Goal: Transaction & Acquisition: Purchase product/service

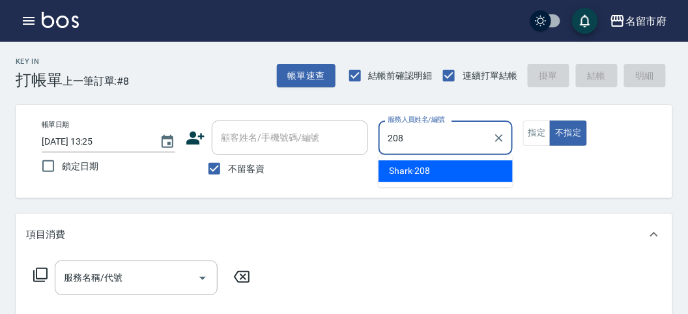
click at [448, 162] on div "Shark -208" at bounding box center [445, 170] width 134 height 21
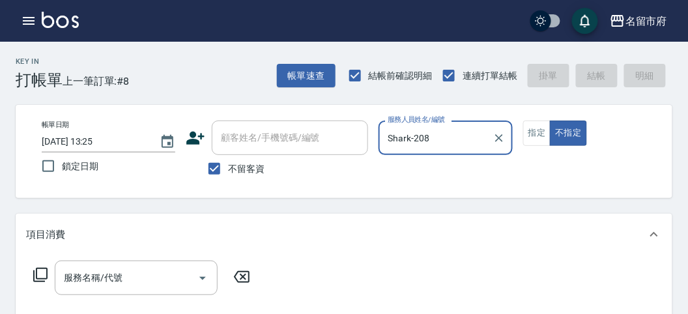
type input "Shark-208"
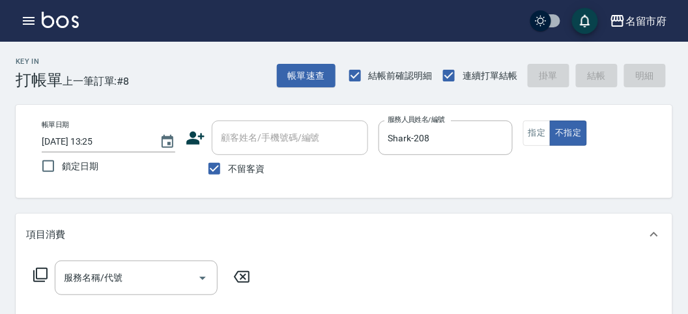
click at [39, 272] on icon at bounding box center [41, 275] width 16 height 16
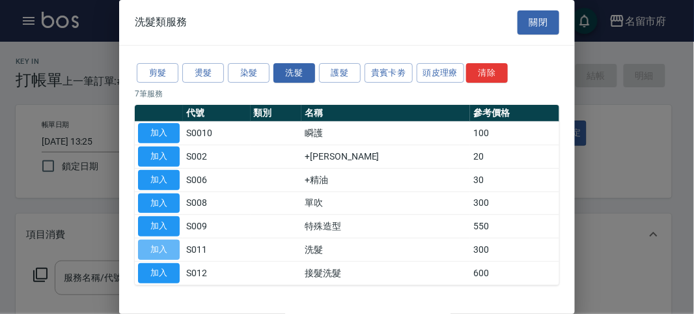
drag, startPoint x: 152, startPoint y: 245, endPoint x: 140, endPoint y: 244, distance: 12.4
click at [150, 245] on button "加入" at bounding box center [159, 250] width 42 height 20
type input "洗髮(S011)"
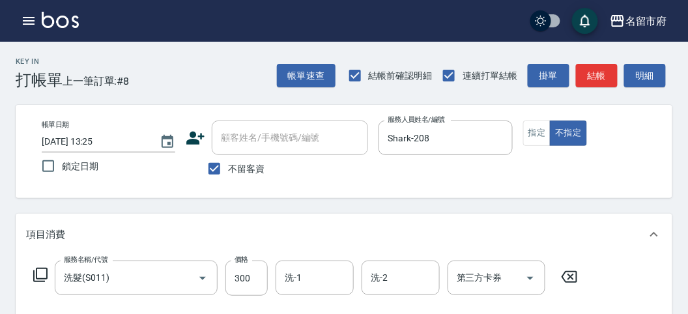
click at [40, 274] on icon at bounding box center [41, 275] width 16 height 16
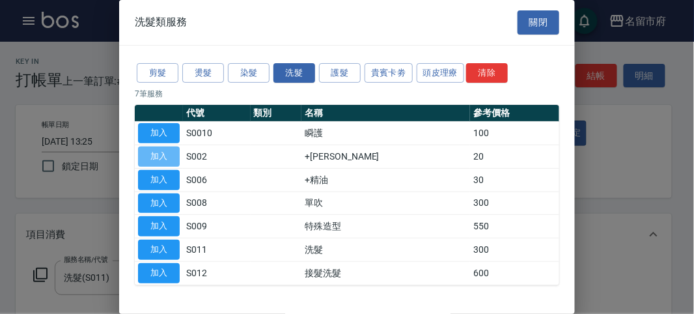
click at [159, 154] on button "加入" at bounding box center [159, 157] width 42 height 20
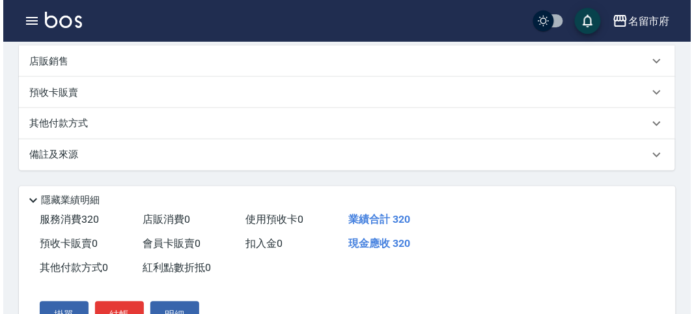
scroll to position [432, 0]
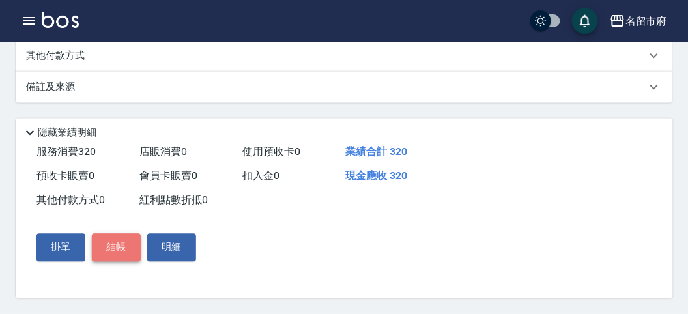
click at [118, 252] on button "結帳" at bounding box center [116, 247] width 49 height 27
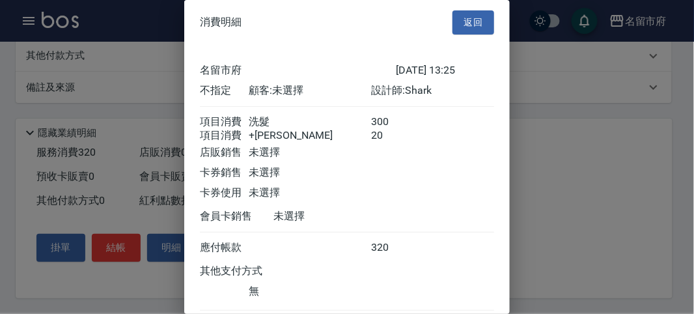
scroll to position [87, 0]
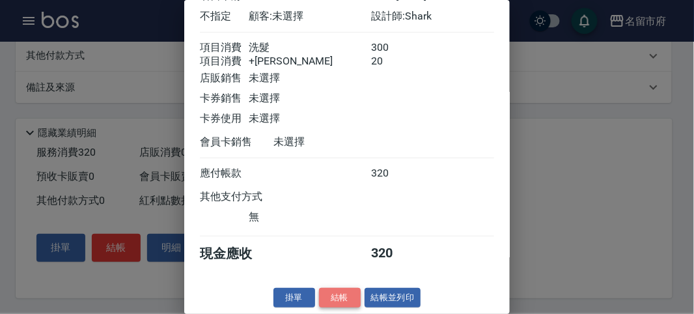
click at [334, 298] on button "結帳" at bounding box center [340, 298] width 42 height 20
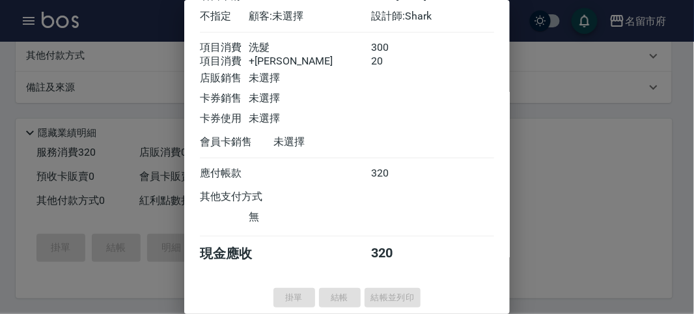
type input "[DATE] 14:02"
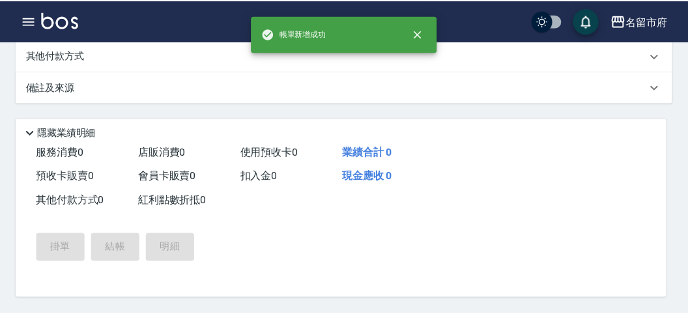
scroll to position [0, 0]
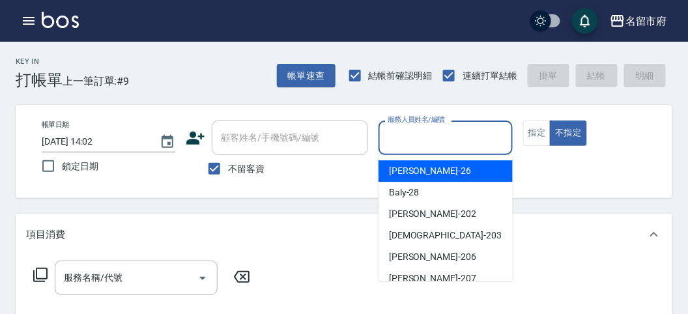
click at [419, 134] on input "服務人員姓名/編號" at bounding box center [445, 137] width 122 height 23
click at [433, 169] on div "[PERSON_NAME] -26" at bounding box center [445, 170] width 134 height 21
type input "[PERSON_NAME]-26"
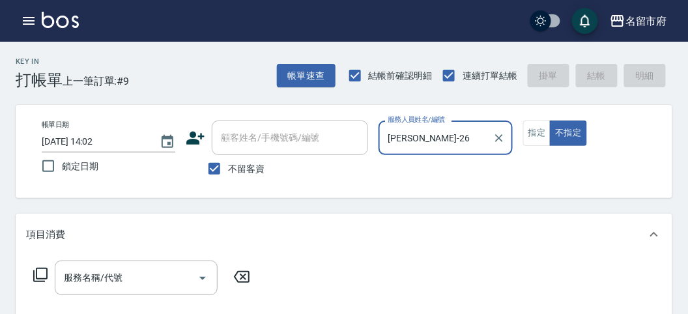
click at [44, 270] on icon at bounding box center [41, 275] width 16 height 16
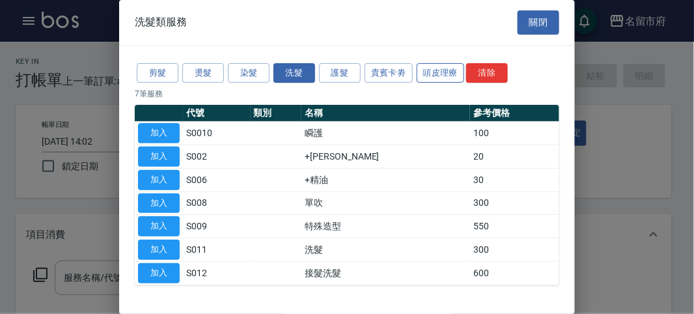
click at [434, 79] on button "頭皮理療" at bounding box center [441, 73] width 48 height 20
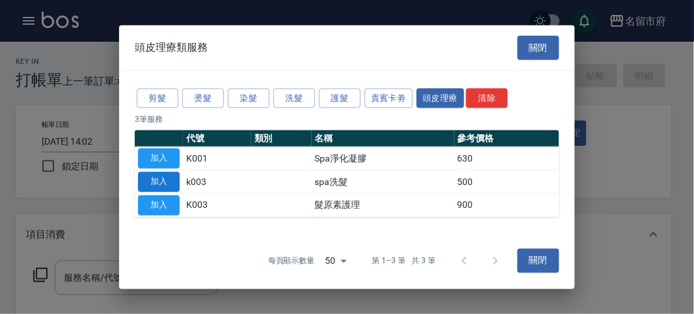
click at [167, 172] on button "加入" at bounding box center [159, 182] width 42 height 20
type input "spa洗髮(k003)"
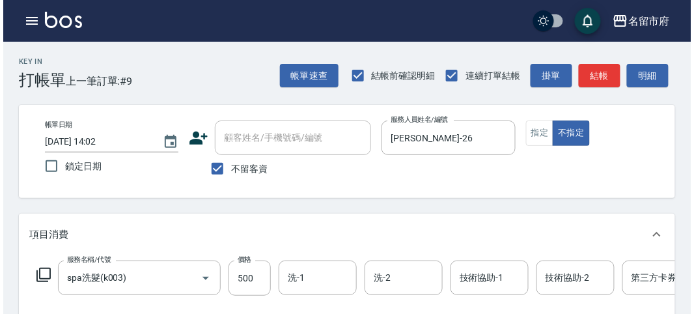
scroll to position [362, 0]
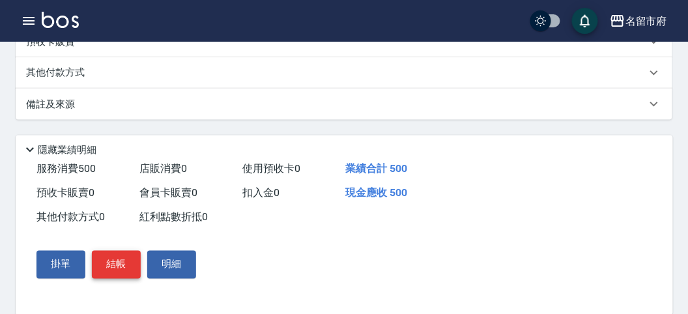
drag, startPoint x: 131, startPoint y: 291, endPoint x: 140, endPoint y: 281, distance: 13.8
click at [132, 278] on button "結帳" at bounding box center [116, 264] width 49 height 27
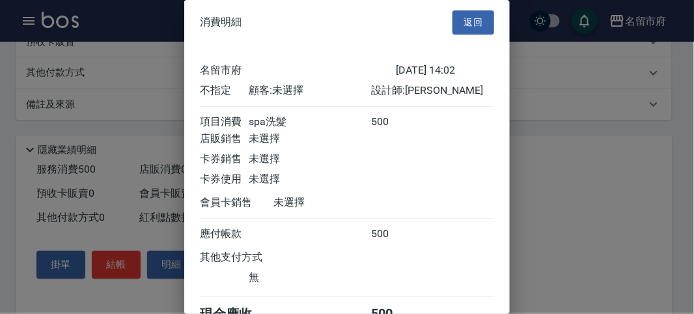
scroll to position [72, 0]
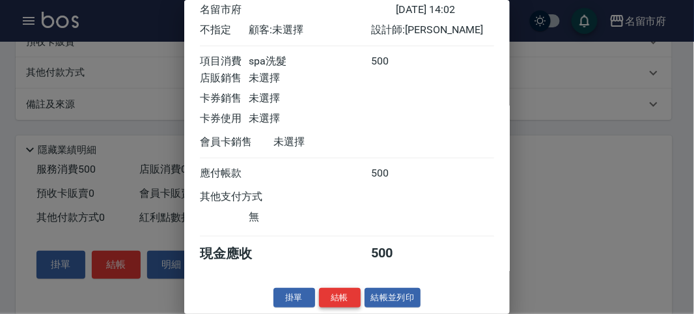
click at [344, 306] on button "結帳" at bounding box center [340, 298] width 42 height 20
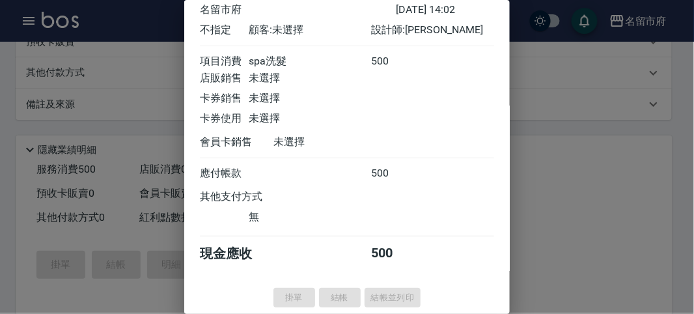
type input "[DATE] 14:07"
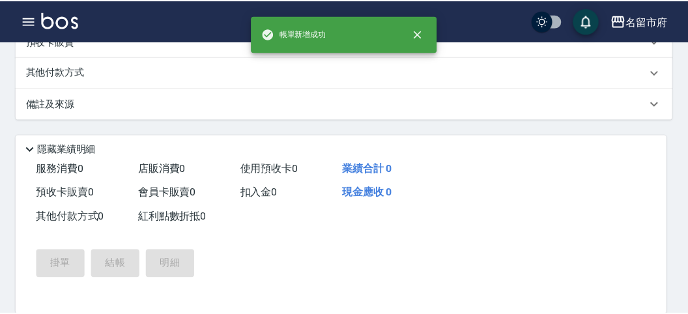
scroll to position [0, 0]
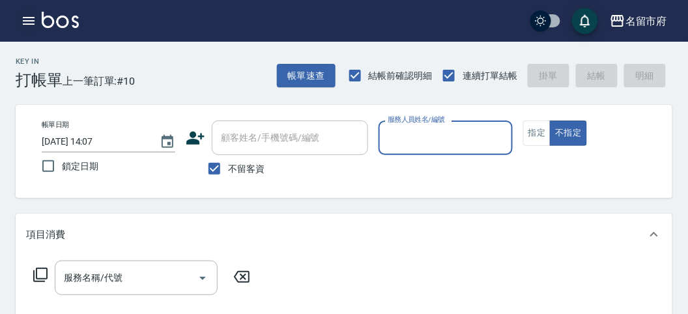
click at [23, 21] on icon "button" at bounding box center [29, 21] width 12 height 8
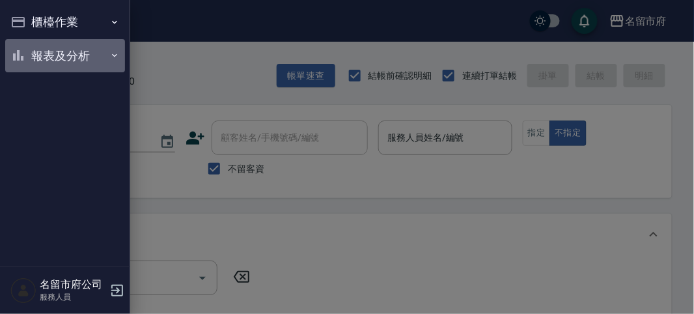
click at [50, 50] on button "報表及分析" at bounding box center [65, 56] width 120 height 34
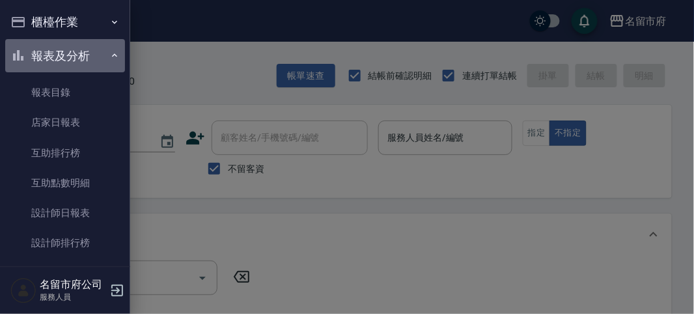
click at [72, 46] on button "報表及分析" at bounding box center [65, 56] width 120 height 34
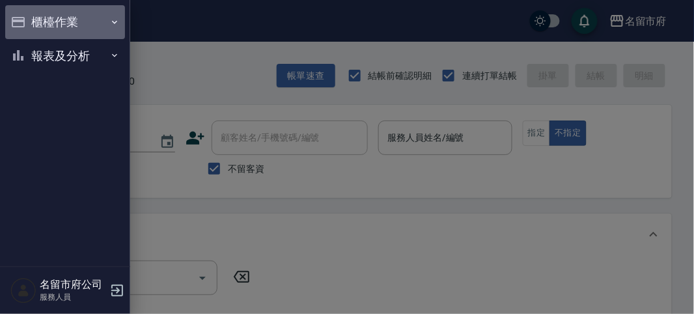
click at [56, 25] on button "櫃檯作業" at bounding box center [65, 22] width 120 height 34
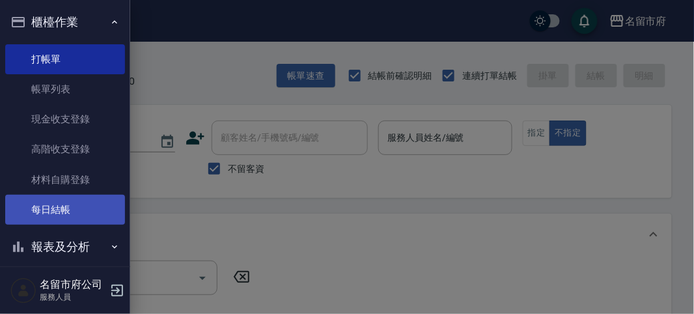
click at [66, 212] on link "每日結帳" at bounding box center [65, 210] width 120 height 30
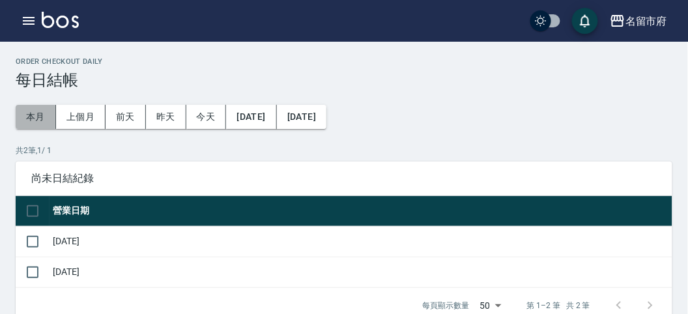
click at [43, 119] on button "本月" at bounding box center [36, 117] width 40 height 24
click at [33, 238] on input "checkbox" at bounding box center [32, 241] width 27 height 27
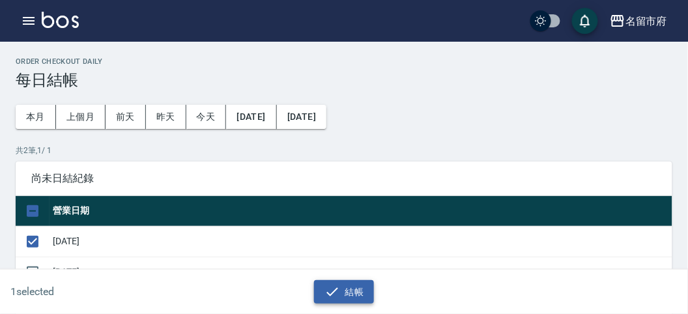
click at [330, 285] on icon "button" at bounding box center [332, 292] width 16 height 16
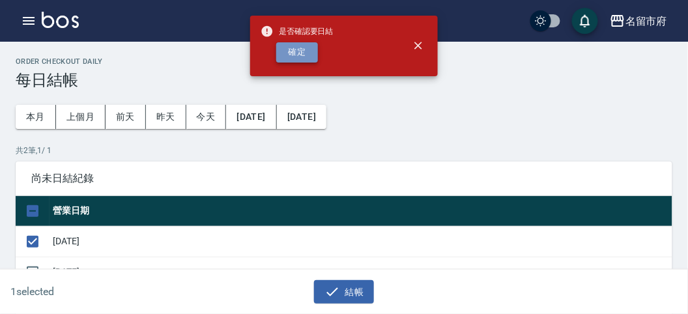
click at [304, 47] on button "確定" at bounding box center [297, 52] width 42 height 20
checkbox input "false"
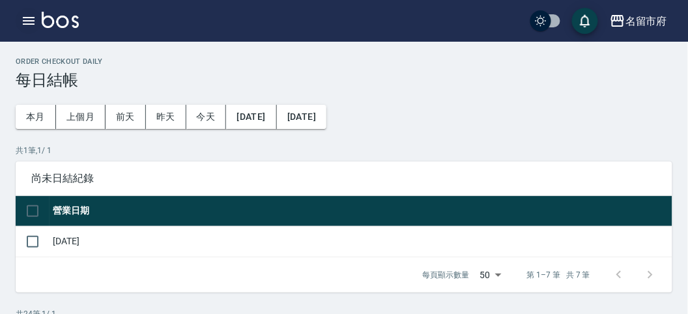
click at [26, 19] on icon "button" at bounding box center [29, 21] width 16 height 16
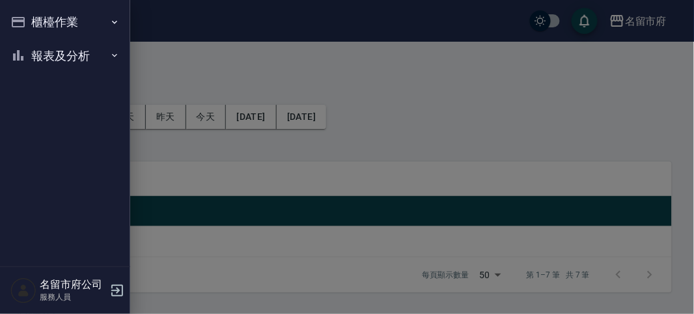
click at [59, 22] on button "櫃檯作業" at bounding box center [65, 22] width 120 height 34
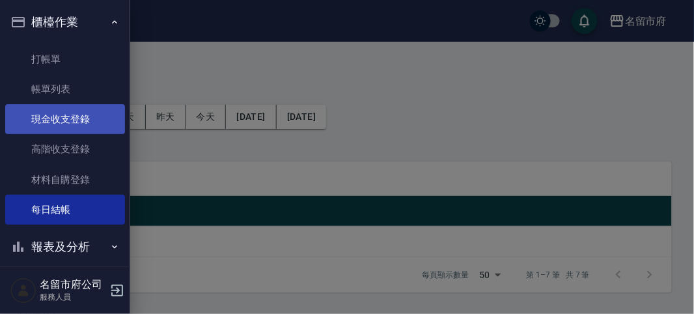
click at [76, 116] on link "現金收支登錄" at bounding box center [65, 119] width 120 height 30
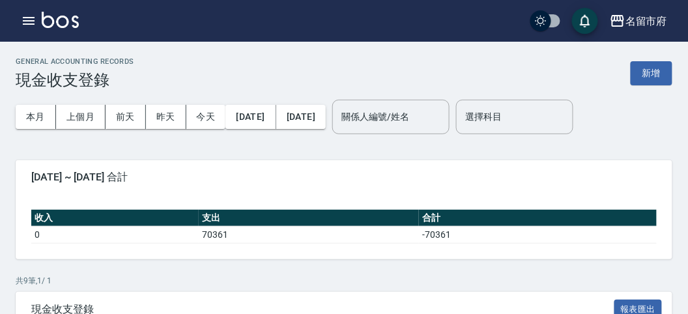
click at [639, 75] on button "新增" at bounding box center [652, 73] width 42 height 24
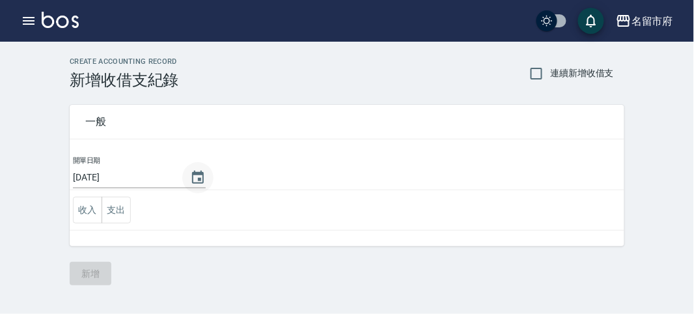
click at [202, 174] on icon "Choose date, selected date is 2025-08-25" at bounding box center [198, 177] width 12 height 13
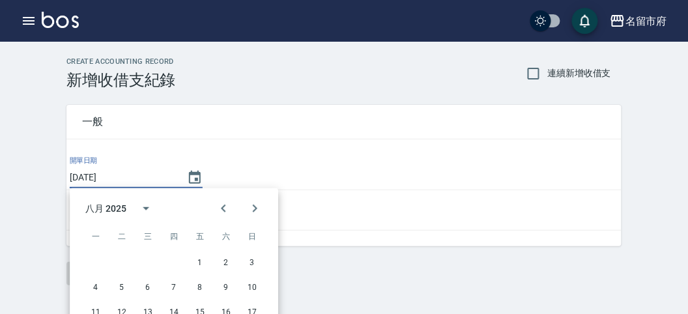
scroll to position [72, 0]
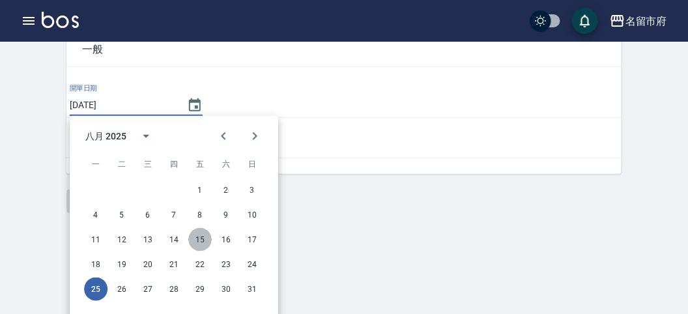
click at [201, 238] on button "15" at bounding box center [199, 239] width 23 height 23
type input "[DATE]"
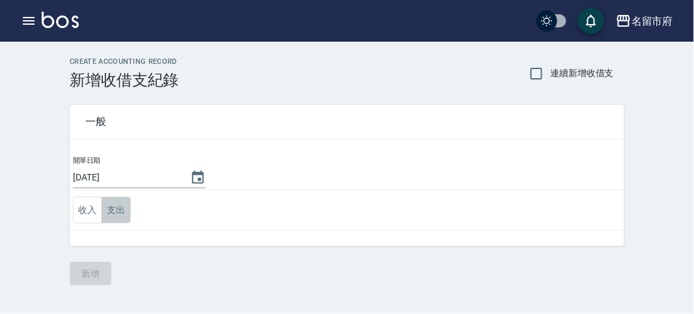
click at [121, 209] on button "支出" at bounding box center [116, 210] width 29 height 27
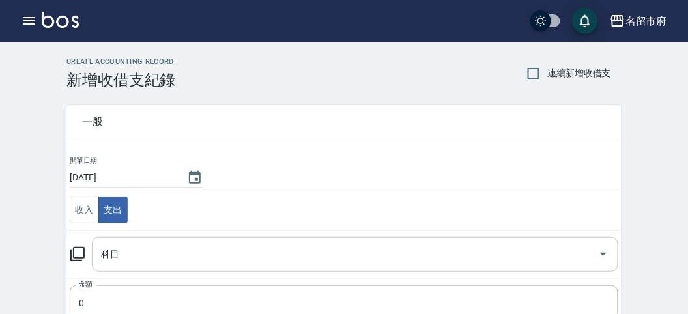
click at [138, 253] on input "科目" at bounding box center [345, 254] width 495 height 23
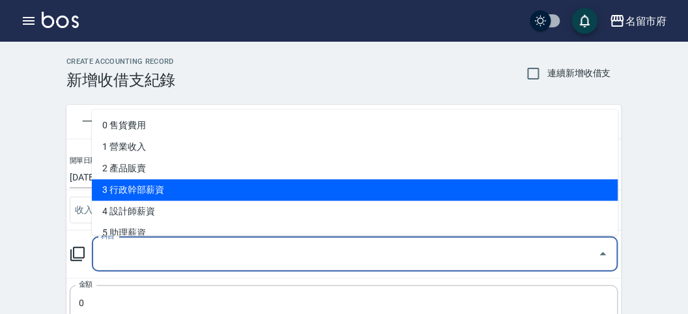
scroll to position [217, 0]
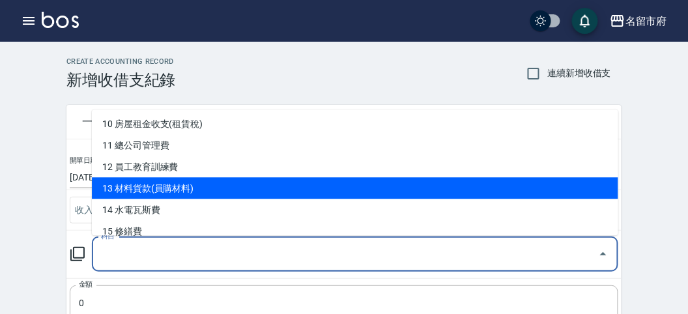
click at [197, 184] on li "13 材料貨款(員購材料)" at bounding box center [355, 188] width 526 height 21
type input "13 材料貨款(員購材料)"
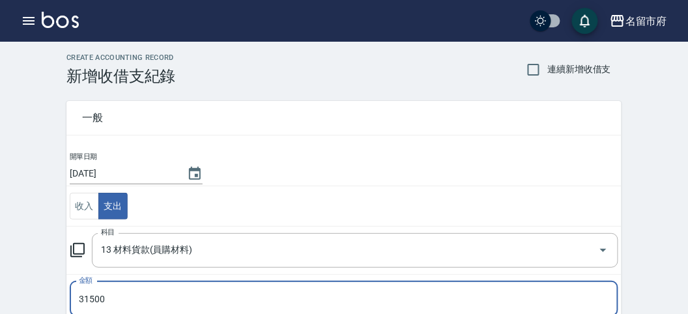
type input "31500"
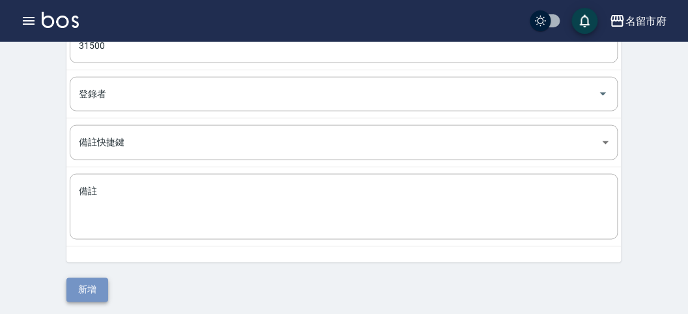
click at [88, 291] on button "新增" at bounding box center [87, 290] width 42 height 24
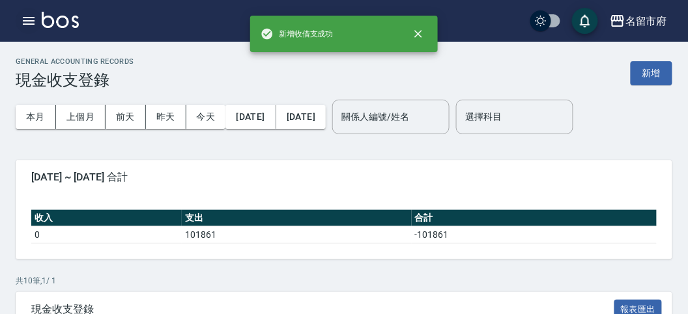
click at [30, 21] on icon "button" at bounding box center [29, 21] width 16 height 16
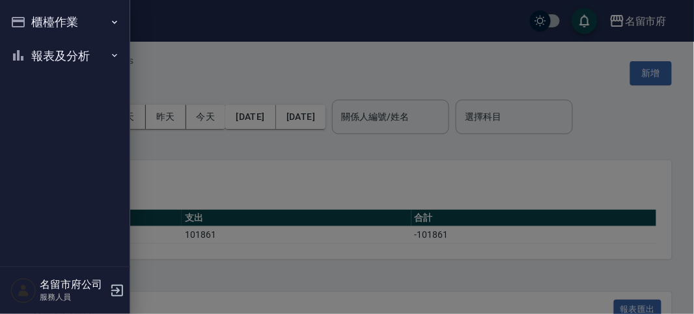
click at [31, 21] on button "櫃檯作業" at bounding box center [65, 22] width 120 height 34
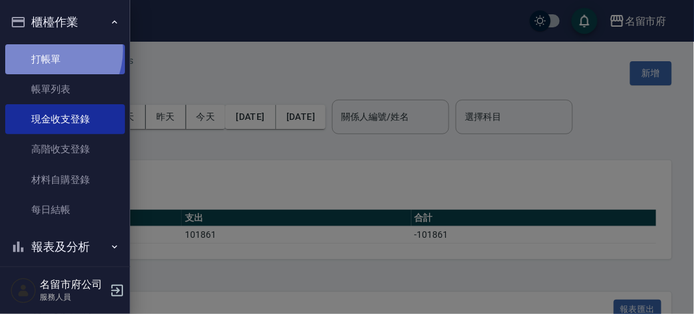
click at [46, 50] on link "打帳單" at bounding box center [65, 59] width 120 height 30
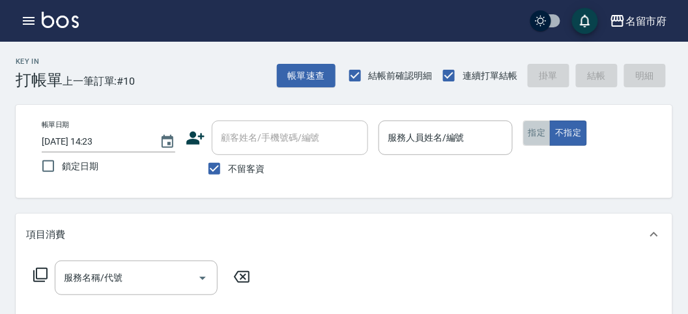
click at [535, 135] on button "指定" at bounding box center [537, 133] width 28 height 25
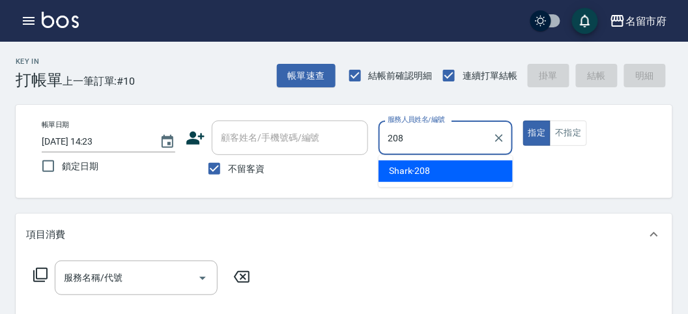
click at [405, 170] on span "Shark -208" at bounding box center [410, 171] width 42 height 14
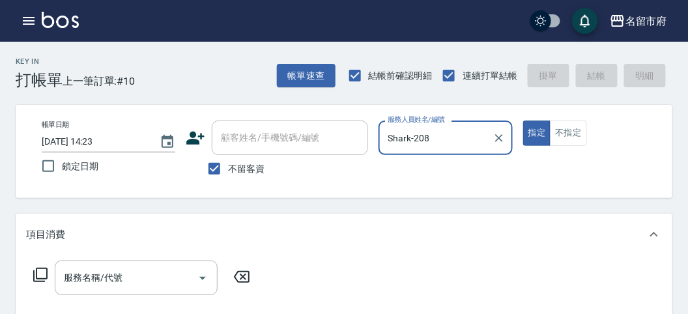
type input "Shark-208"
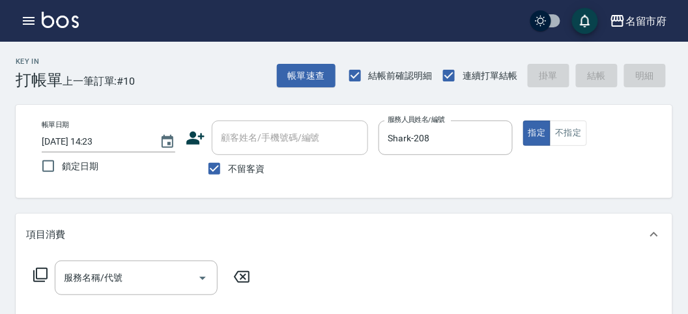
click at [41, 274] on icon at bounding box center [41, 275] width 16 height 16
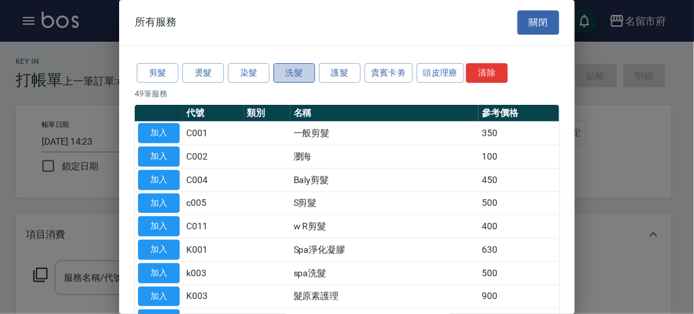
click at [290, 68] on button "洗髮" at bounding box center [295, 73] width 42 height 20
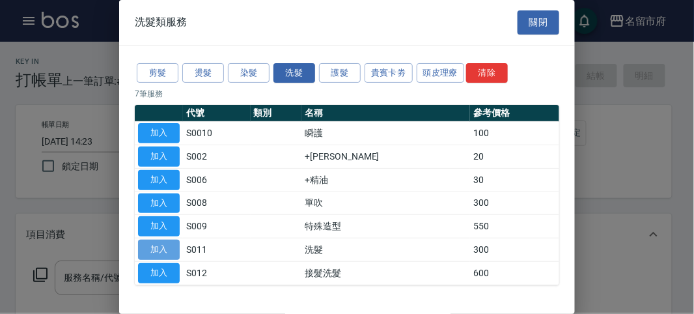
click at [151, 246] on button "加入" at bounding box center [159, 250] width 42 height 20
type input "洗髮(S011)"
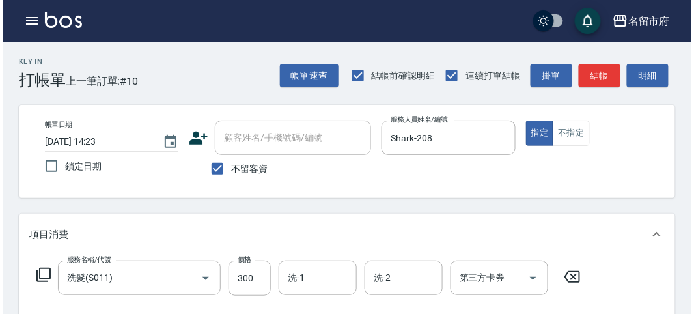
scroll to position [362, 0]
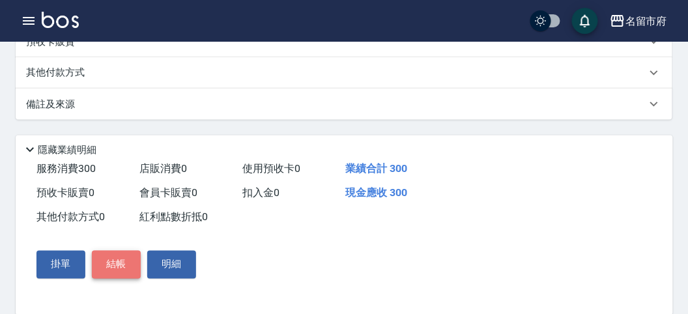
click at [124, 264] on button "結帳" at bounding box center [116, 264] width 49 height 27
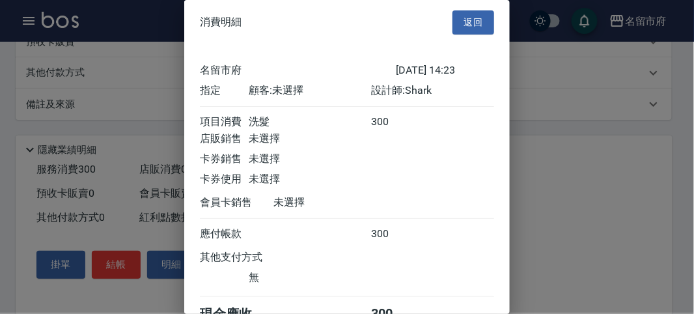
scroll to position [72, 0]
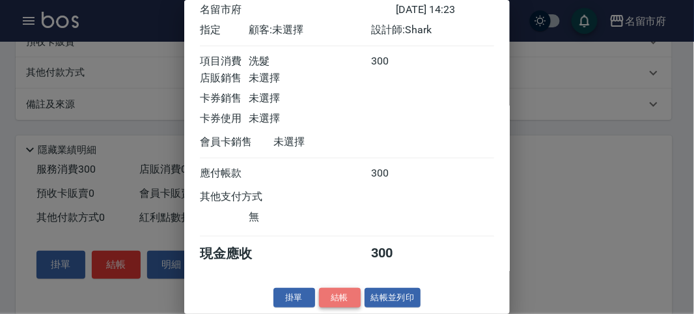
click at [336, 298] on button "結帳" at bounding box center [340, 298] width 42 height 20
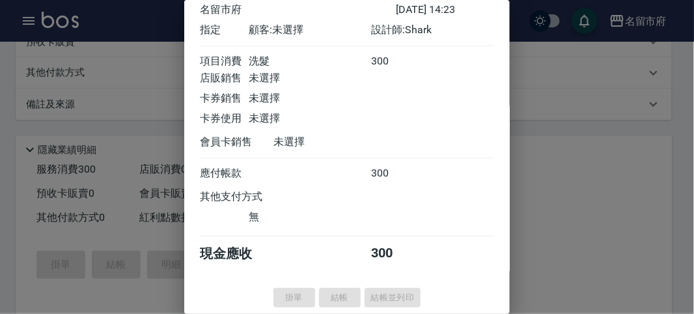
type input "2025/08/25 14:54"
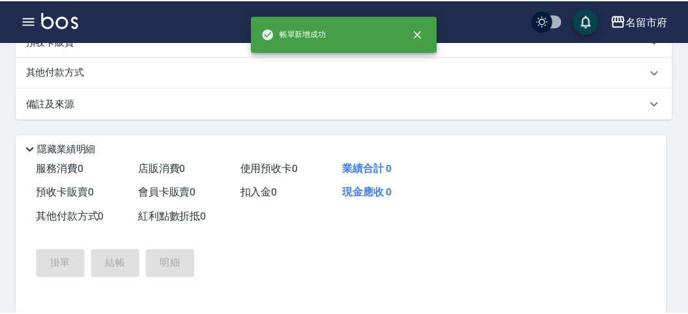
scroll to position [0, 0]
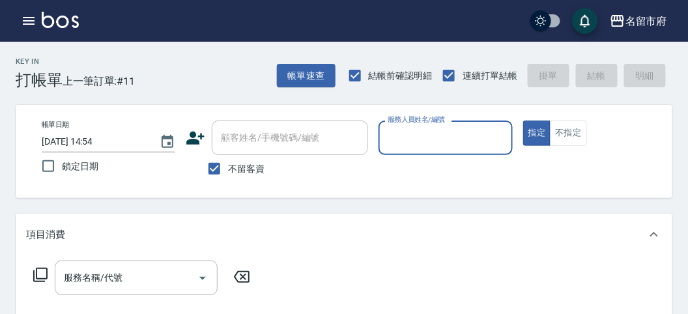
click at [448, 130] on input "服務人員姓名/編號" at bounding box center [445, 137] width 122 height 23
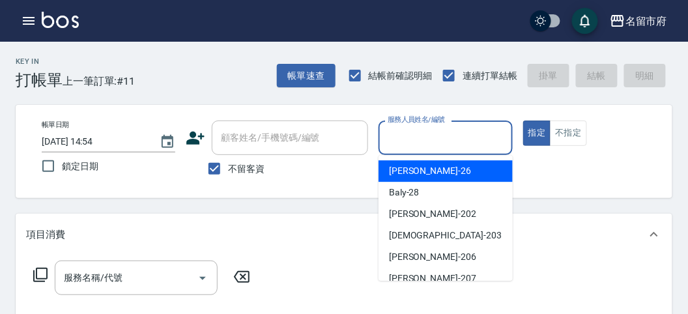
click at [472, 165] on div "[PERSON_NAME] -26" at bounding box center [445, 170] width 134 height 21
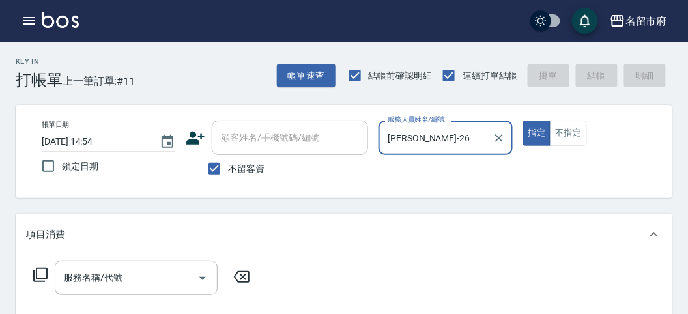
click at [433, 124] on div "Gina-26 服務人員姓名/編號" at bounding box center [445, 138] width 134 height 35
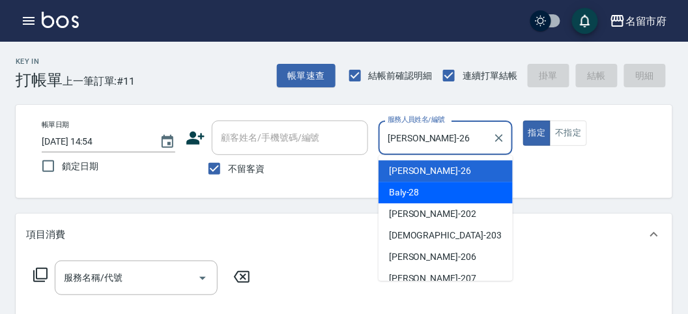
click at [431, 195] on div "Baly -28" at bounding box center [445, 192] width 134 height 21
type input "Baly-28"
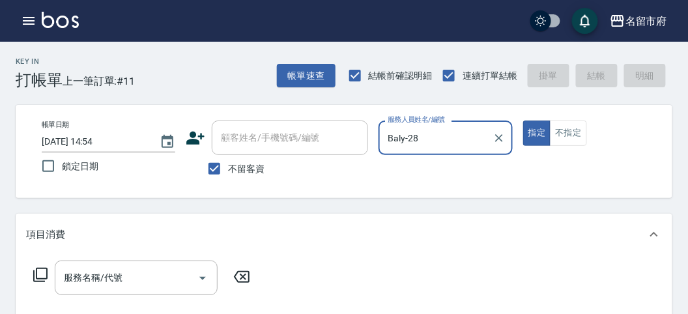
click at [40, 281] on icon at bounding box center [40, 275] width 14 height 14
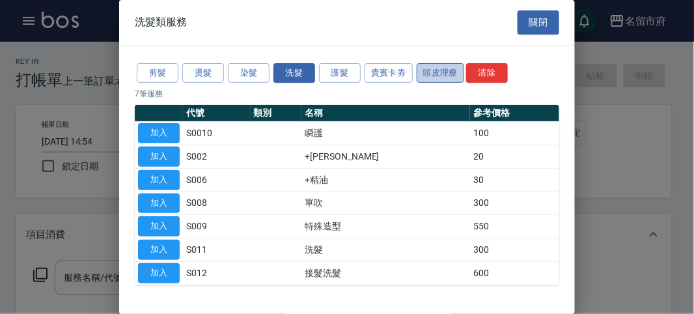
click at [429, 74] on button "頭皮理療" at bounding box center [441, 73] width 48 height 20
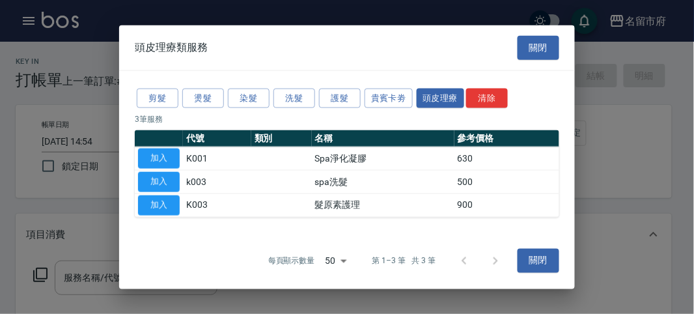
click at [162, 180] on button "加入" at bounding box center [159, 182] width 42 height 20
type input "spa洗髮(k003)"
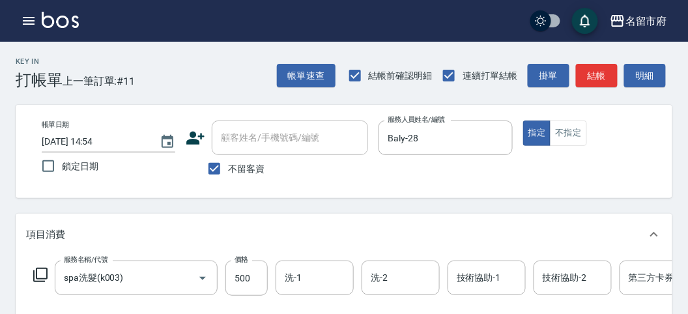
click at [36, 274] on icon at bounding box center [40, 275] width 14 height 14
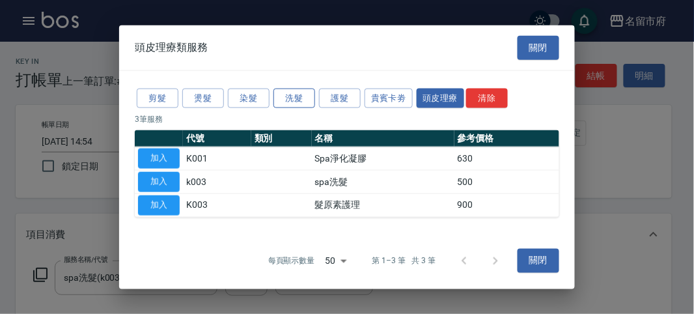
click at [302, 100] on button "洗髮" at bounding box center [295, 98] width 42 height 20
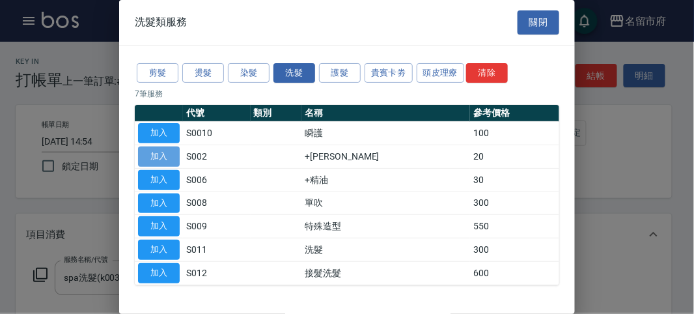
click at [177, 160] on button "加入" at bounding box center [159, 157] width 42 height 20
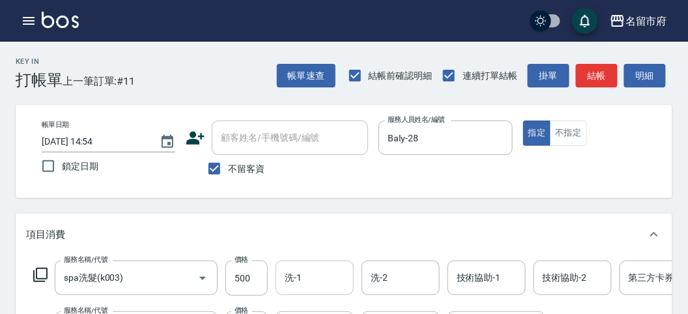
click at [328, 271] on input "洗-1" at bounding box center [314, 277] width 66 height 23
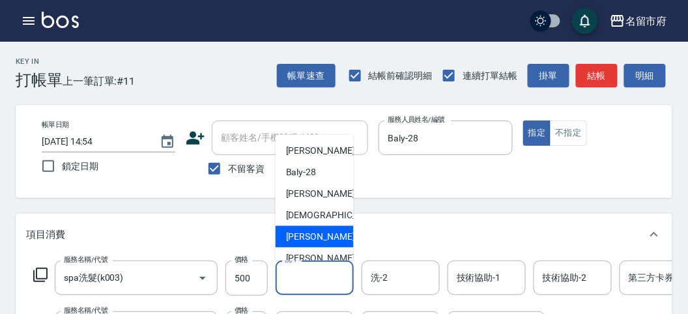
scroll to position [100, 0]
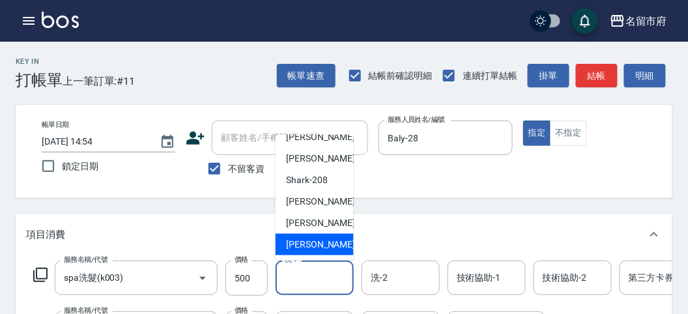
click at [314, 244] on span "吳文秀 -222" at bounding box center [329, 245] width 87 height 14
type input "吳文秀-222"
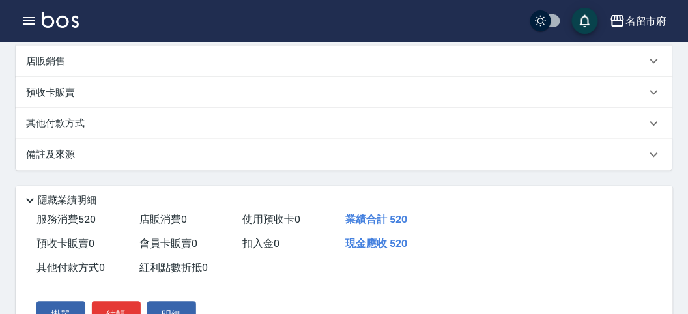
scroll to position [72, 0]
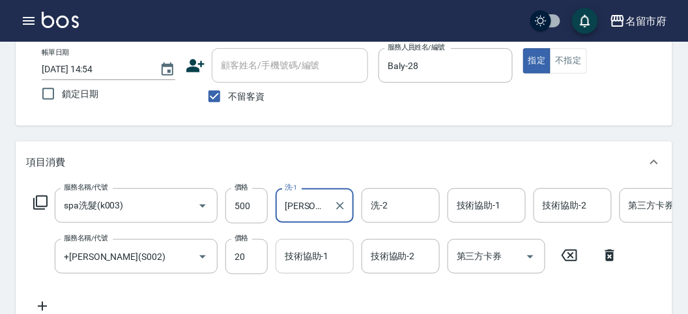
click at [308, 268] on div "技術協助-1" at bounding box center [315, 256] width 78 height 35
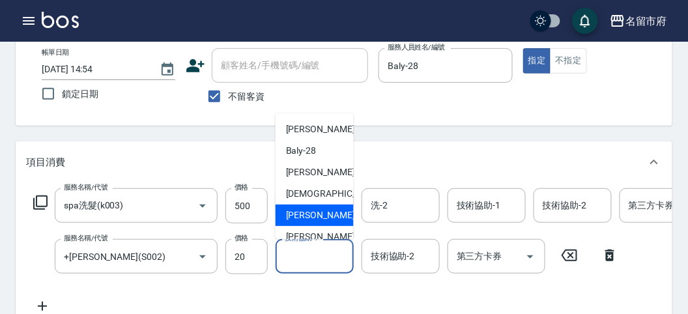
scroll to position [100, 0]
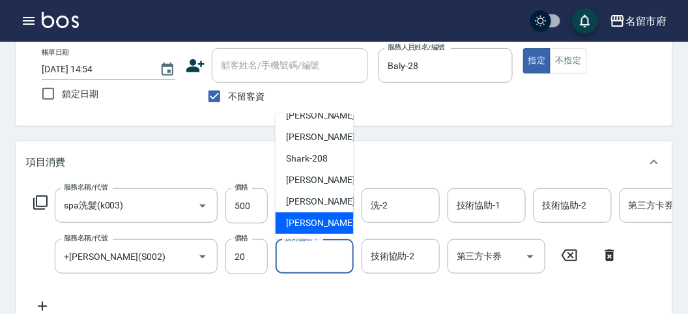
click at [303, 224] on span "吳文秀 -222" at bounding box center [329, 223] width 87 height 14
type input "吳文秀-222"
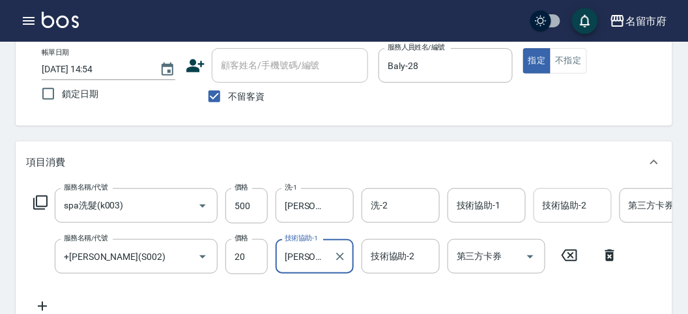
click at [560, 218] on div "技術協助-2" at bounding box center [573, 205] width 78 height 35
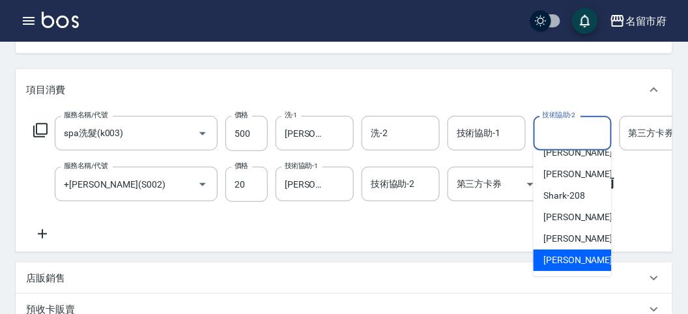
scroll to position [217, 0]
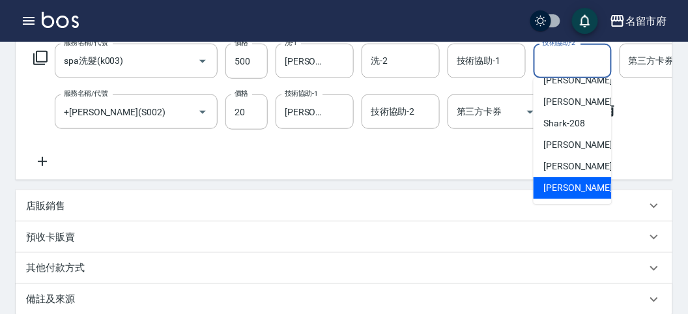
click at [545, 190] on span "吳文秀 -222" at bounding box center [587, 188] width 87 height 14
type input "吳文秀-222"
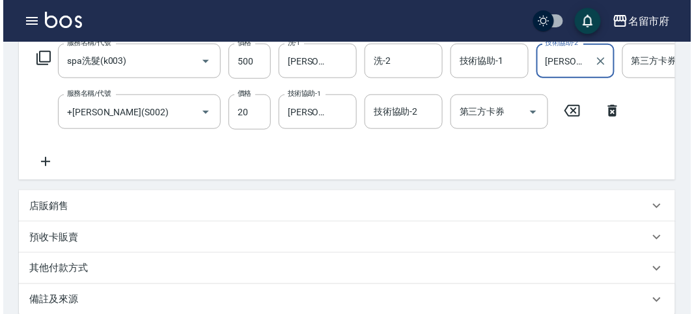
scroll to position [444, 0]
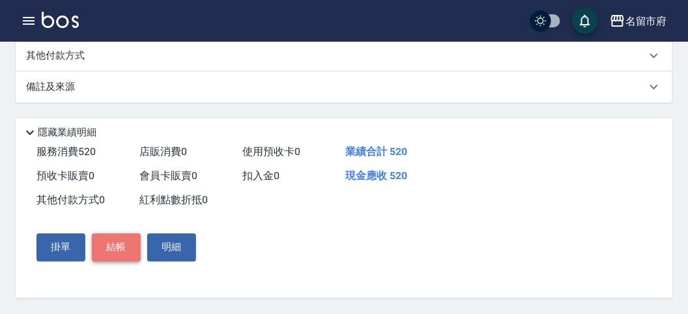
click at [113, 238] on button "結帳" at bounding box center [116, 247] width 49 height 27
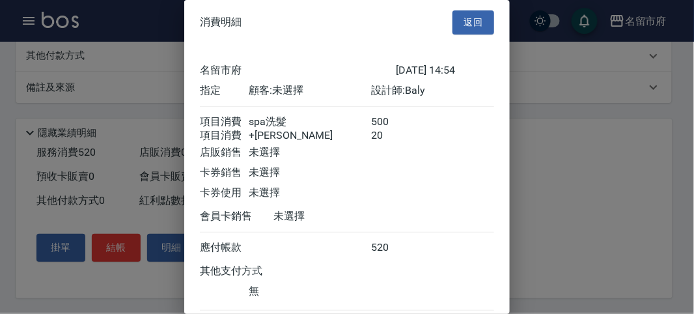
scroll to position [87, 0]
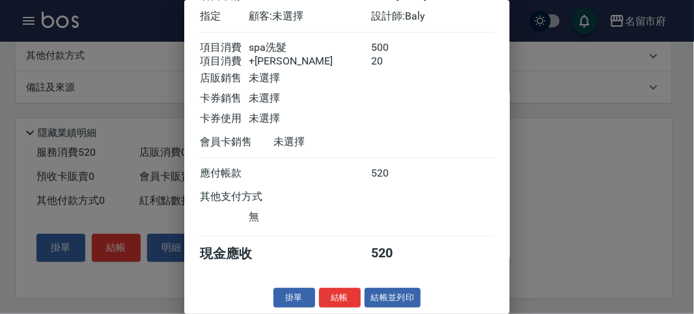
click at [343, 292] on button "結帳" at bounding box center [340, 298] width 42 height 20
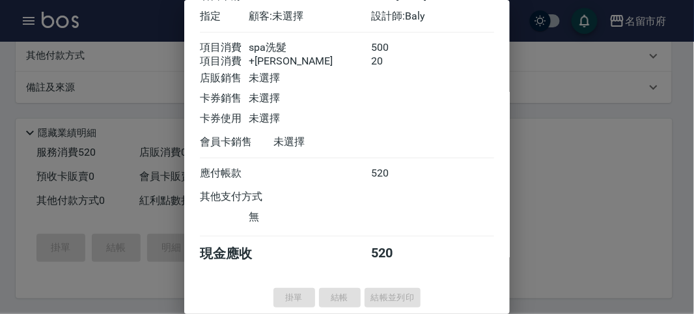
type input "2025/08/25 14:55"
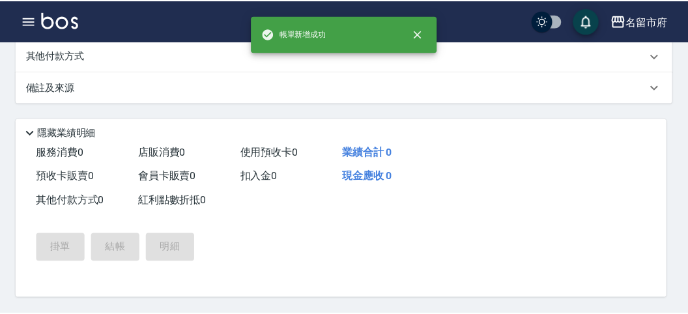
scroll to position [0, 0]
